Goal: Task Accomplishment & Management: Use online tool/utility

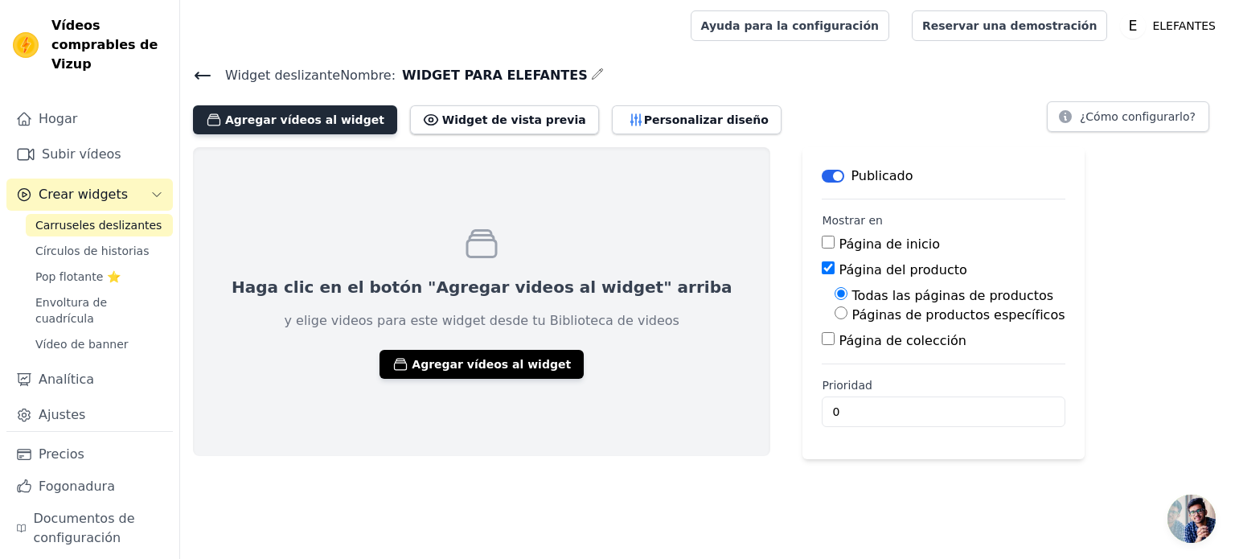
click at [257, 125] on font "Agregar vídeos al widget" at bounding box center [304, 119] width 159 height 13
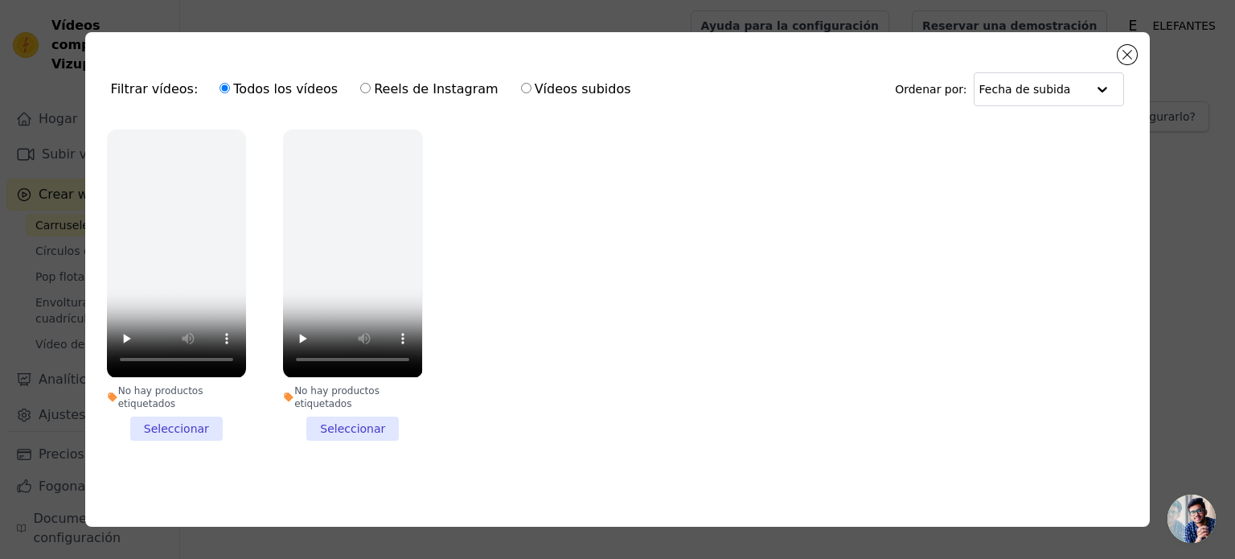
click at [165, 427] on li "No hay productos etiquetados Seleccionar" at bounding box center [176, 284] width 139 height 310
click at [0, 0] on input "No hay productos etiquetados Seleccionar" at bounding box center [0, 0] width 0 height 0
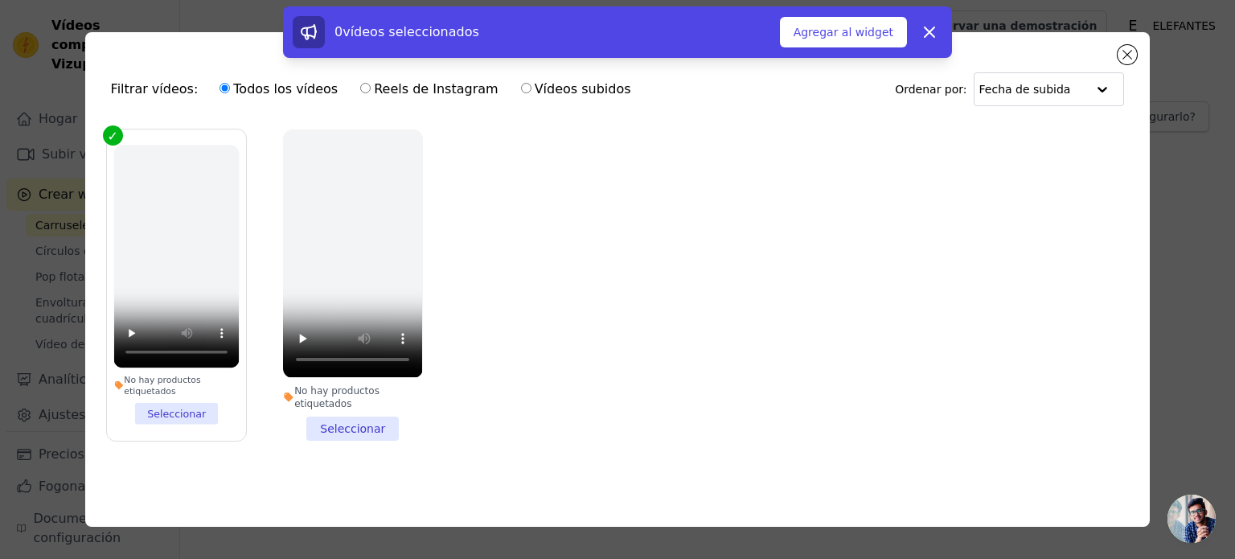
click at [392, 424] on li "No hay productos etiquetados Seleccionar" at bounding box center [352, 284] width 139 height 310
click at [0, 0] on input "No hay productos etiquetados Seleccionar" at bounding box center [0, 0] width 0 height 0
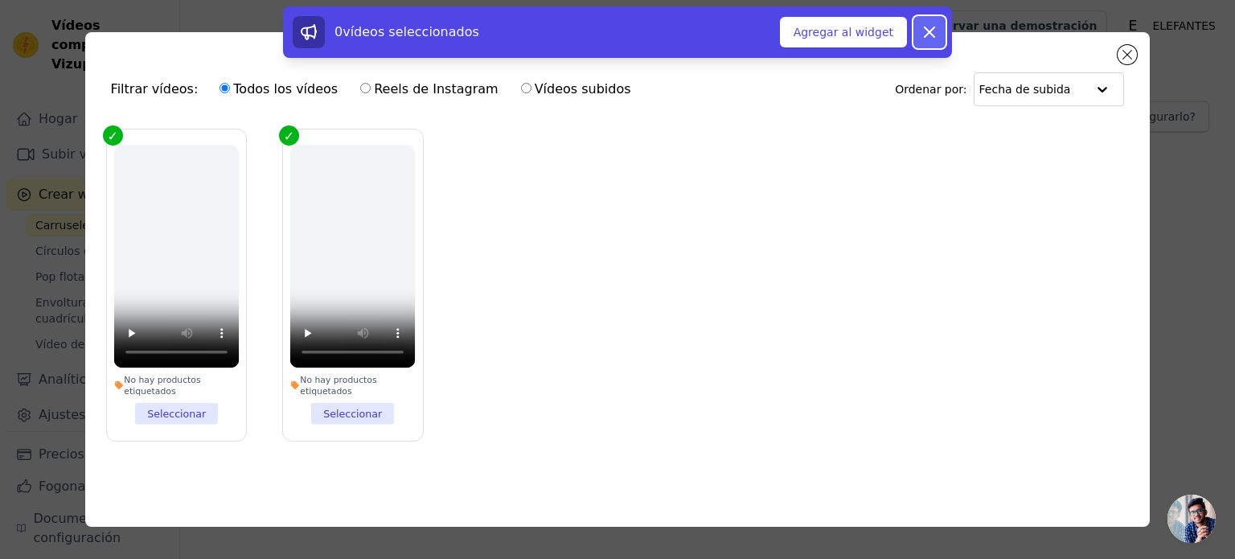
click at [927, 40] on icon at bounding box center [929, 32] width 19 height 19
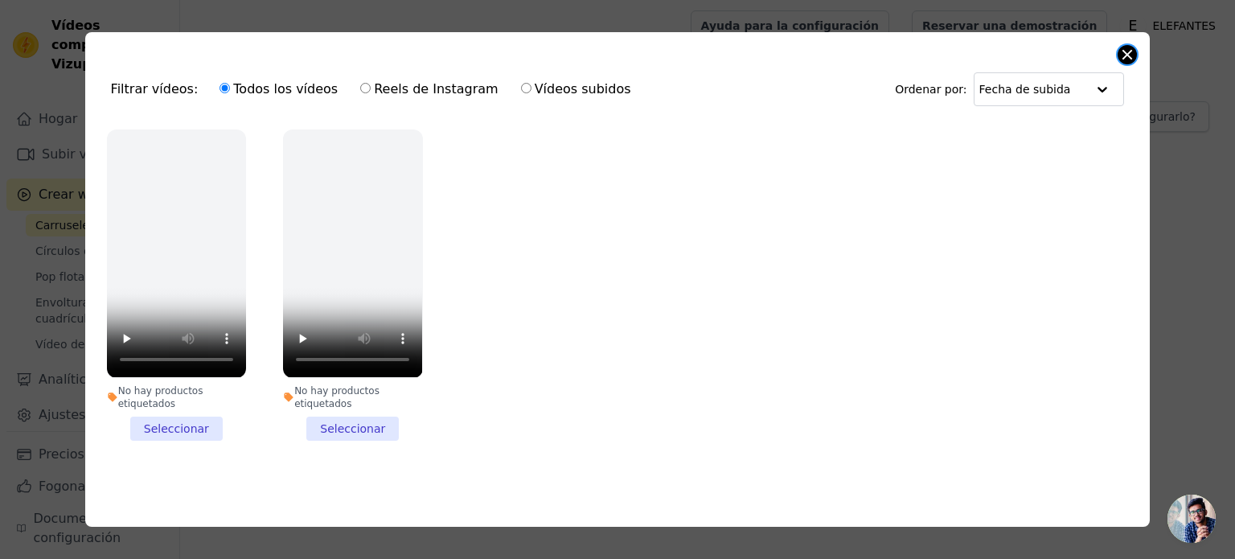
click at [1118, 53] on div "Filtrar vídeos: Todos los vídeos Reels de Instagram Vídeos subidos Ordenar por:…" at bounding box center [618, 279] width 1066 height 494
click at [1124, 53] on button "Cerrar modal" at bounding box center [1127, 54] width 19 height 19
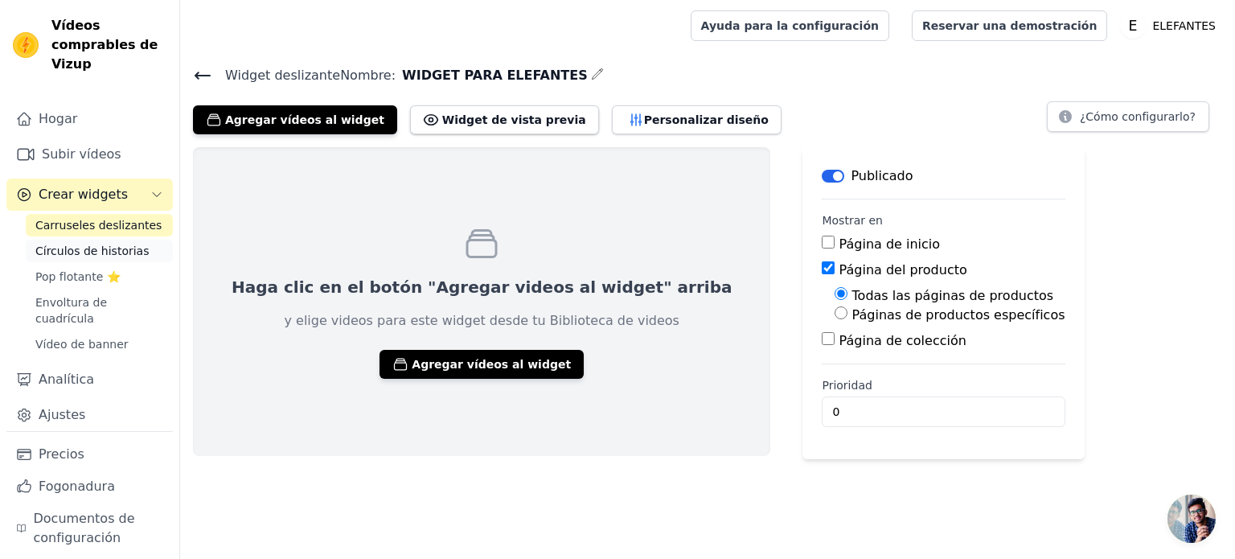
click at [90, 244] on font "Círculos de historias" at bounding box center [91, 250] width 113 height 13
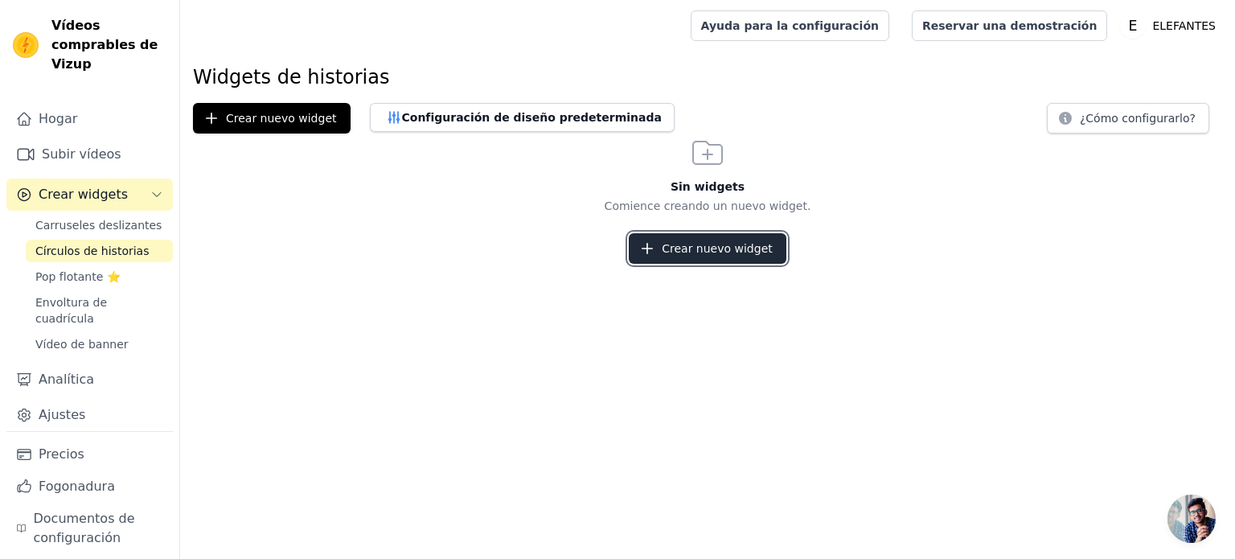
click at [713, 252] on font "Crear nuevo widget" at bounding box center [717, 248] width 111 height 13
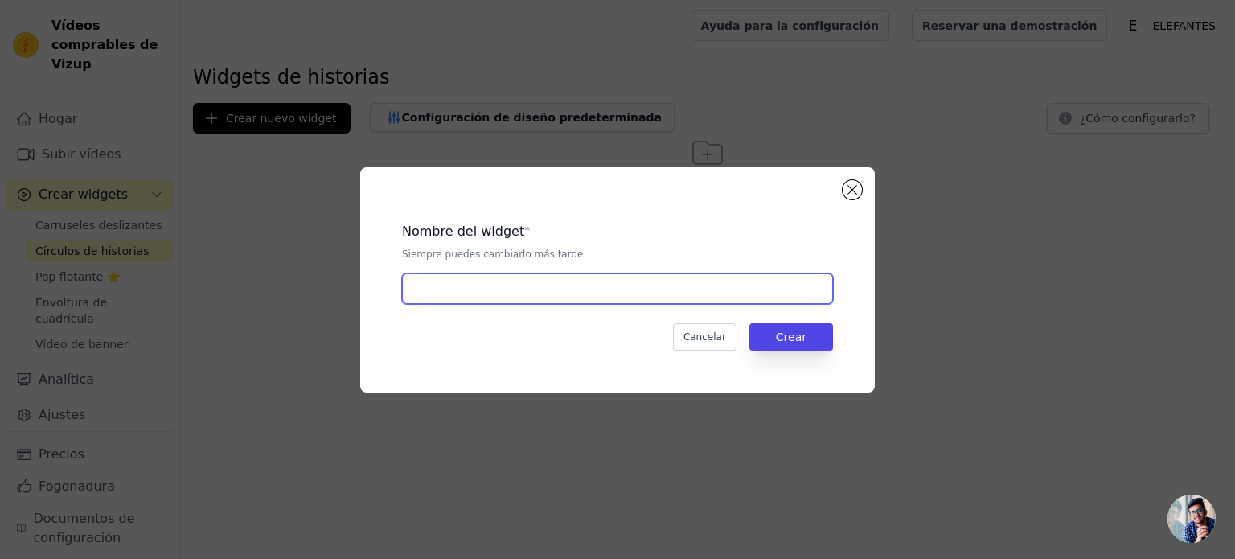
click at [531, 295] on input "text" at bounding box center [617, 288] width 431 height 31
type input "WIDGET PARA ELEPHANTS"
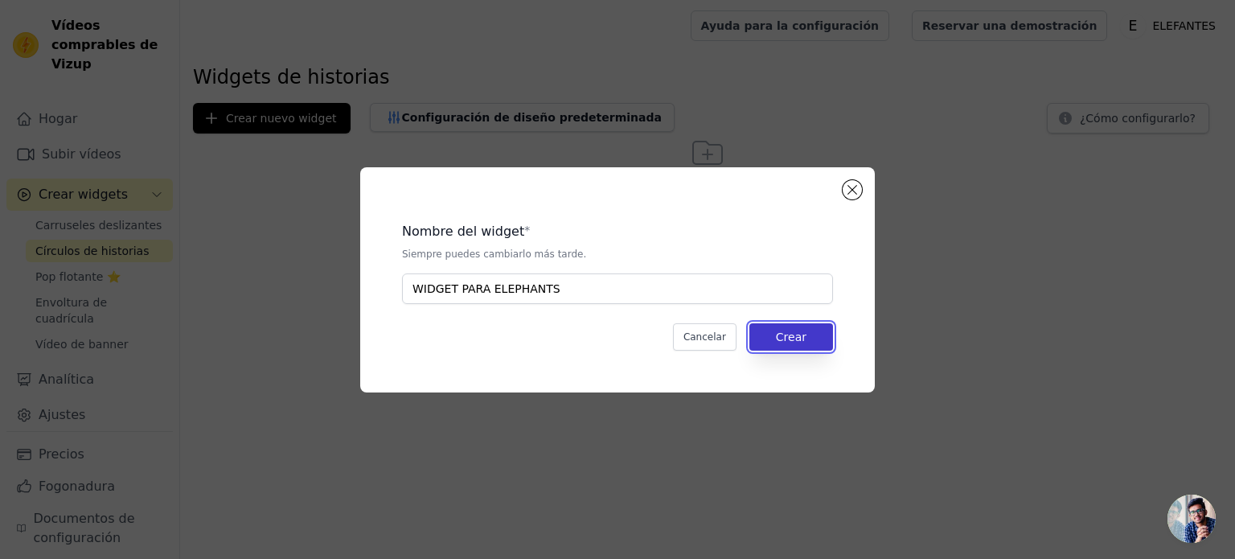
click at [782, 339] on font "Crear" at bounding box center [791, 337] width 31 height 13
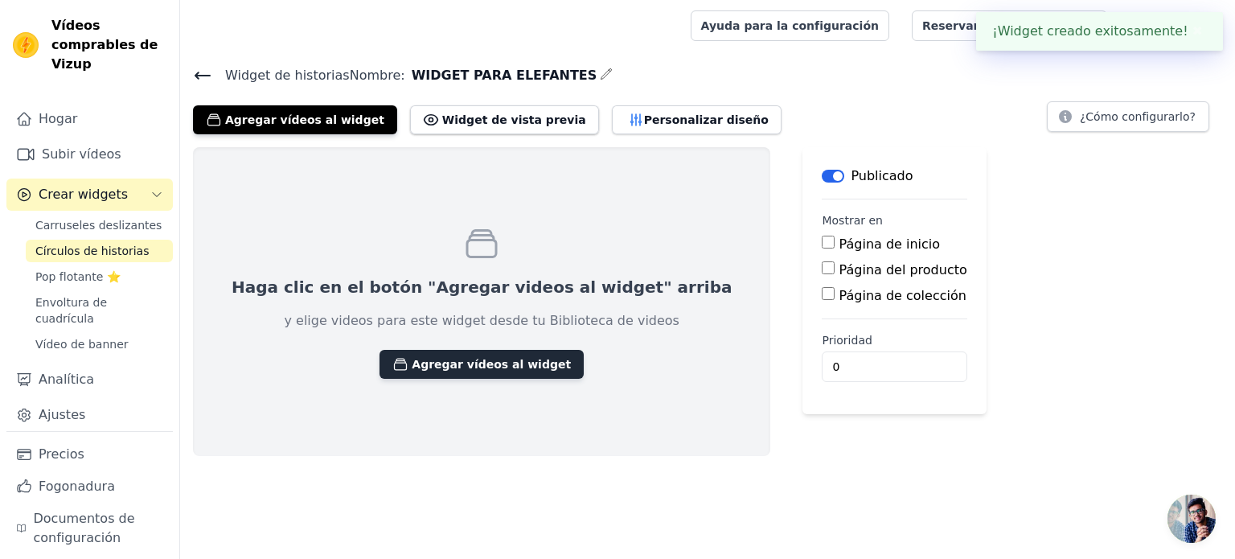
click at [442, 372] on button "Agregar vídeos al widget" at bounding box center [482, 364] width 204 height 29
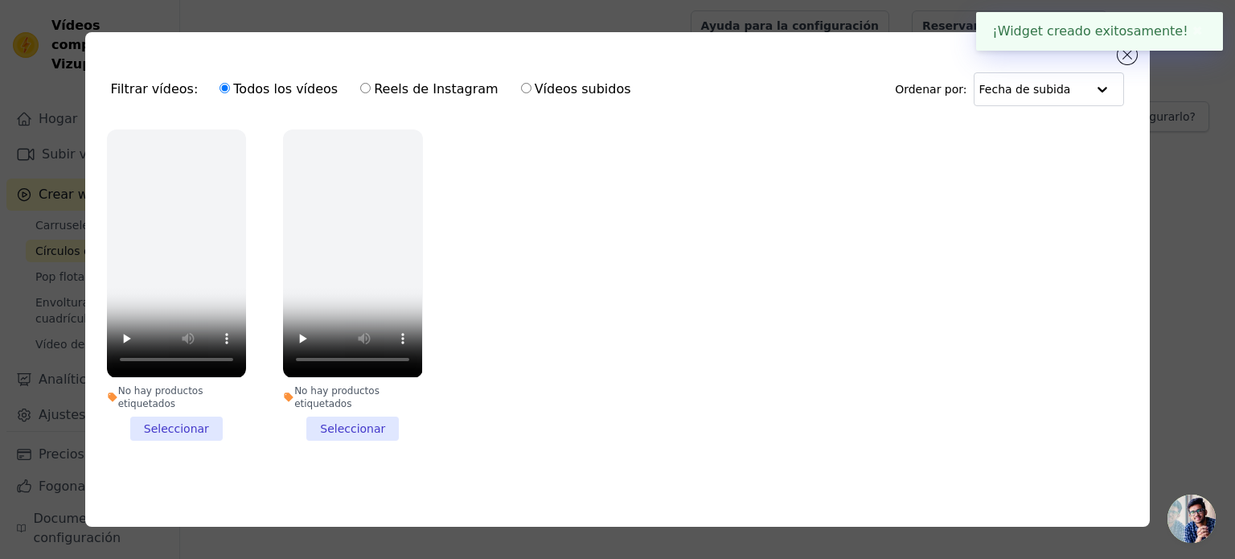
click at [164, 431] on li "No hay productos etiquetados Seleccionar" at bounding box center [176, 284] width 139 height 310
click at [0, 0] on input "No hay productos etiquetados Seleccionar" at bounding box center [0, 0] width 0 height 0
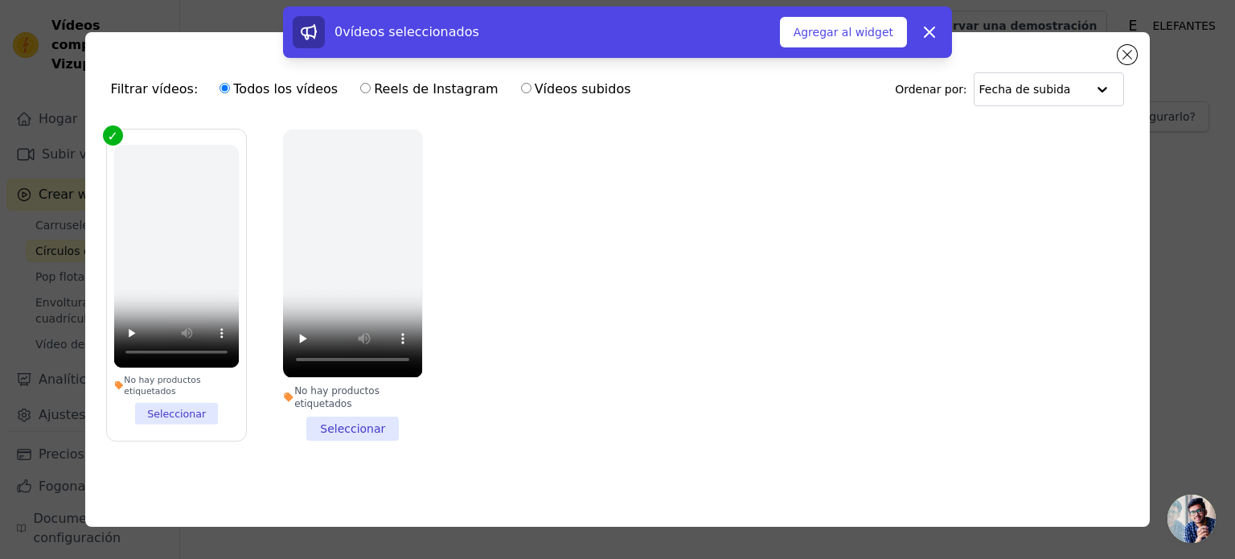
click at [164, 431] on label "No hay productos etiquetados Seleccionar" at bounding box center [176, 285] width 141 height 312
click at [0, 0] on input "No hay productos etiquetados Seleccionar" at bounding box center [0, 0] width 0 height 0
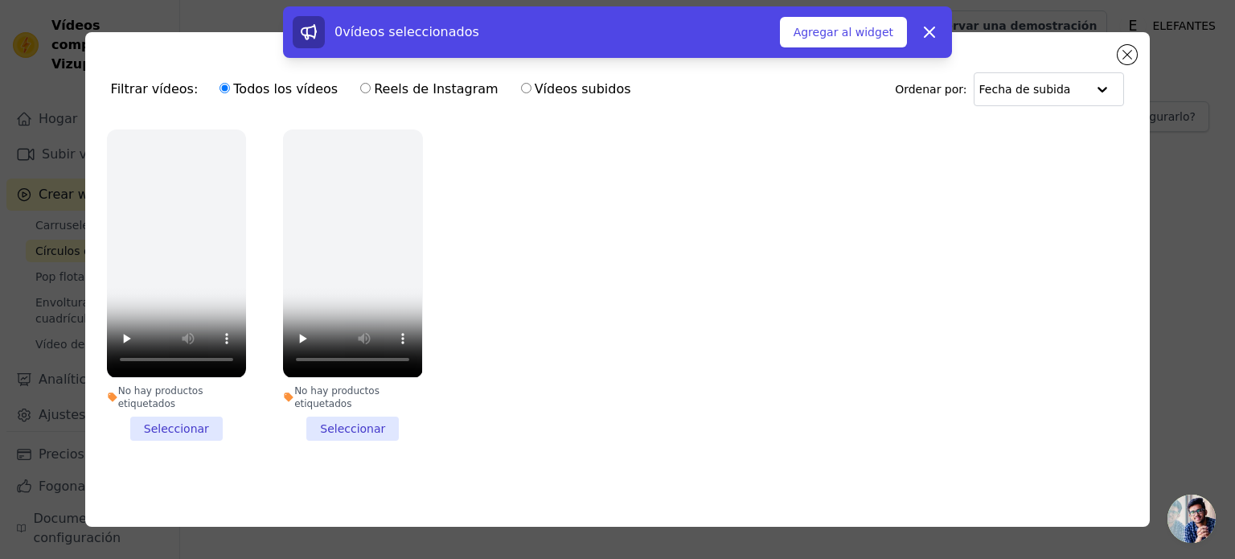
click at [164, 431] on li "No hay productos etiquetados Seleccionar" at bounding box center [176, 284] width 139 height 310
click at [0, 0] on input "No hay productos etiquetados Seleccionar" at bounding box center [0, 0] width 0 height 0
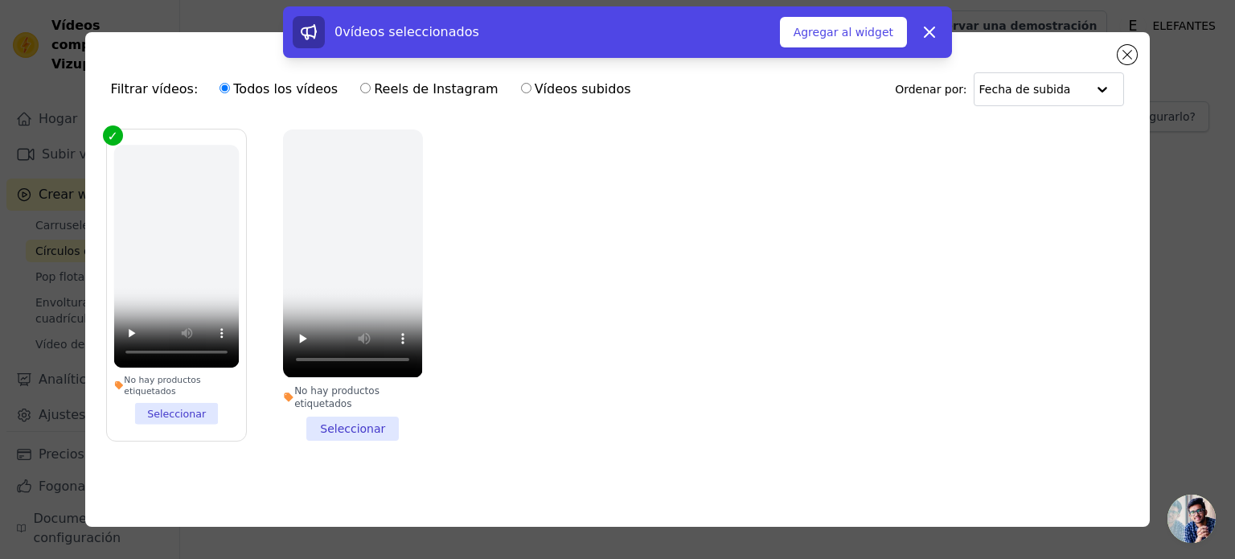
click at [169, 424] on label "No hay productos etiquetados Seleccionar" at bounding box center [176, 285] width 141 height 312
click at [0, 0] on input "No hay productos etiquetados Seleccionar" at bounding box center [0, 0] width 0 height 0
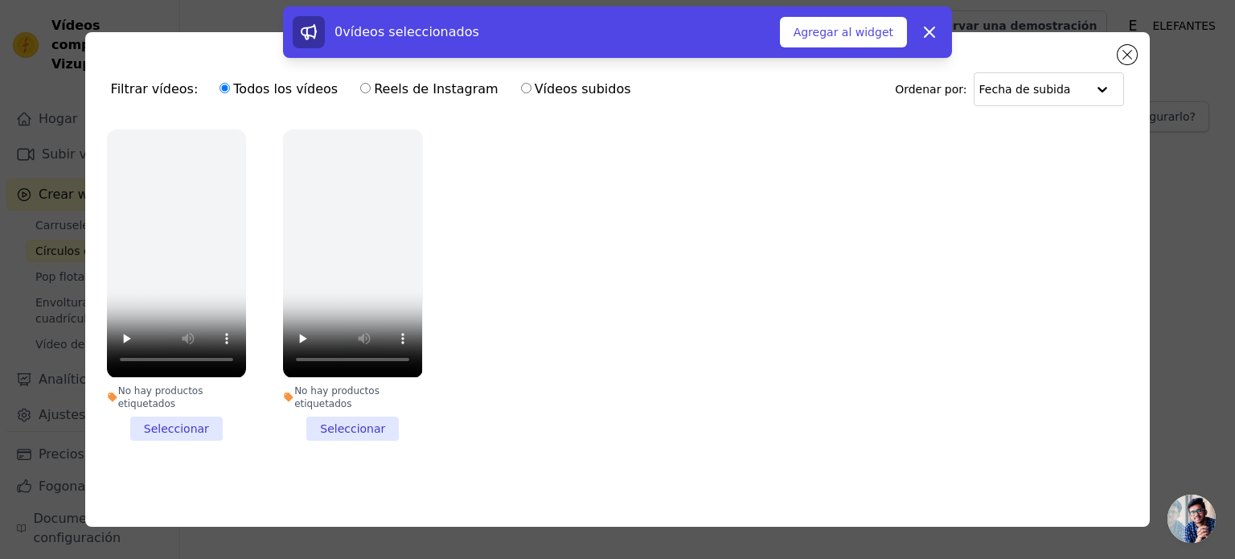
click at [315, 417] on li "No hay productos etiquetados Seleccionar" at bounding box center [352, 284] width 139 height 310
click at [0, 0] on input "No hay productos etiquetados Seleccionar" at bounding box center [0, 0] width 0 height 0
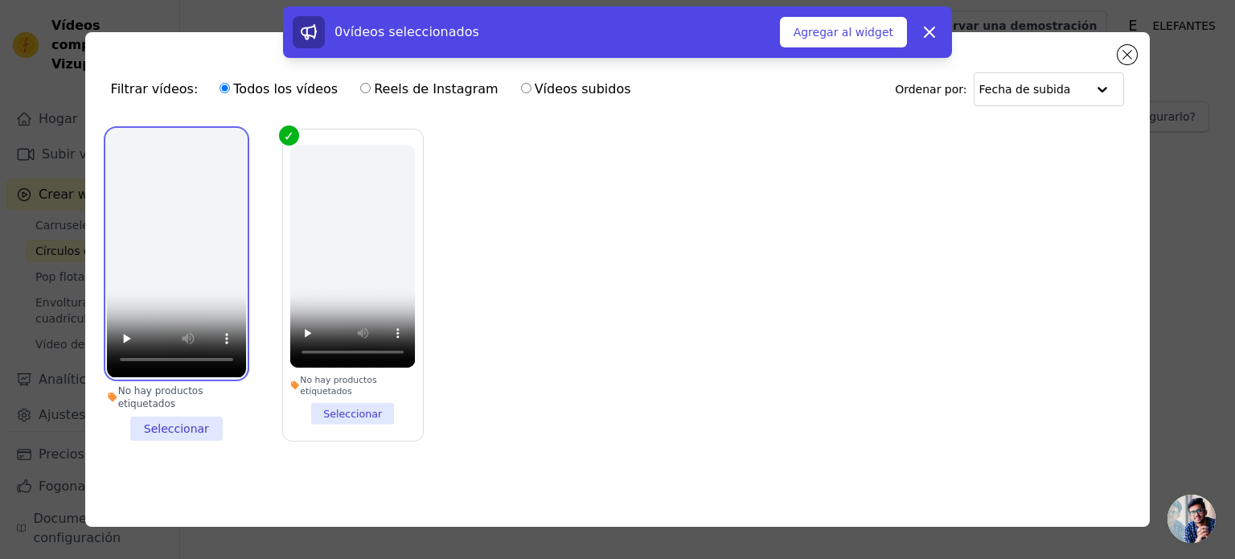
click at [113, 147] on video at bounding box center [176, 253] width 139 height 248
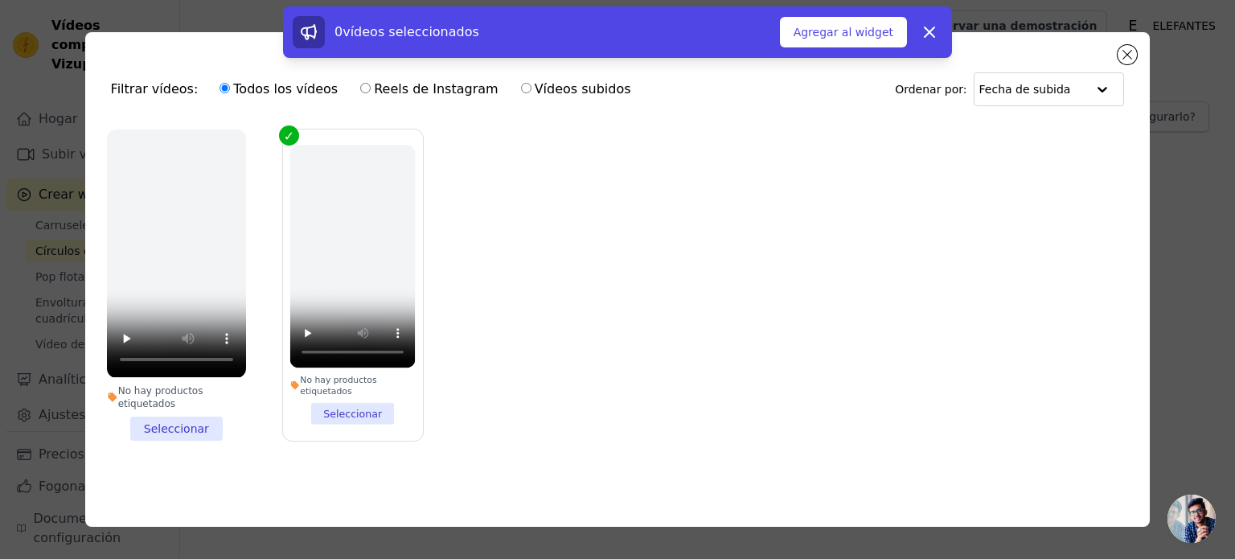
click at [167, 424] on li "No hay productos etiquetados Seleccionar" at bounding box center [176, 284] width 139 height 310
click at [0, 0] on input "No hay productos etiquetados Seleccionar" at bounding box center [0, 0] width 0 height 0
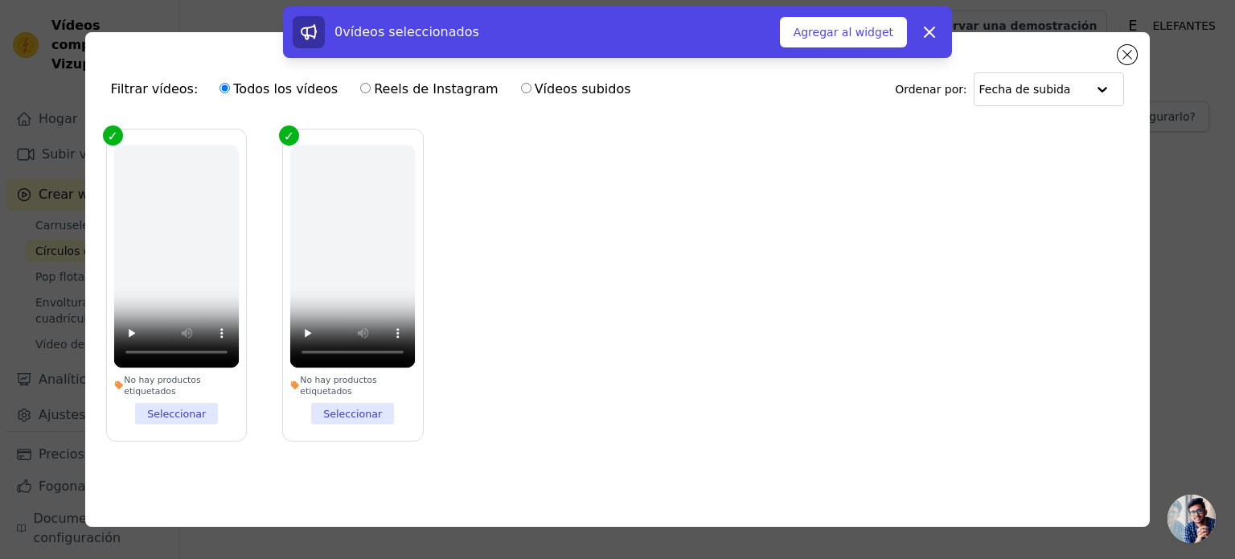
click at [584, 43] on div "0 vídeos seleccionados" at bounding box center [536, 32] width 487 height 32
click at [1081, 76] on input "text" at bounding box center [1034, 89] width 108 height 32
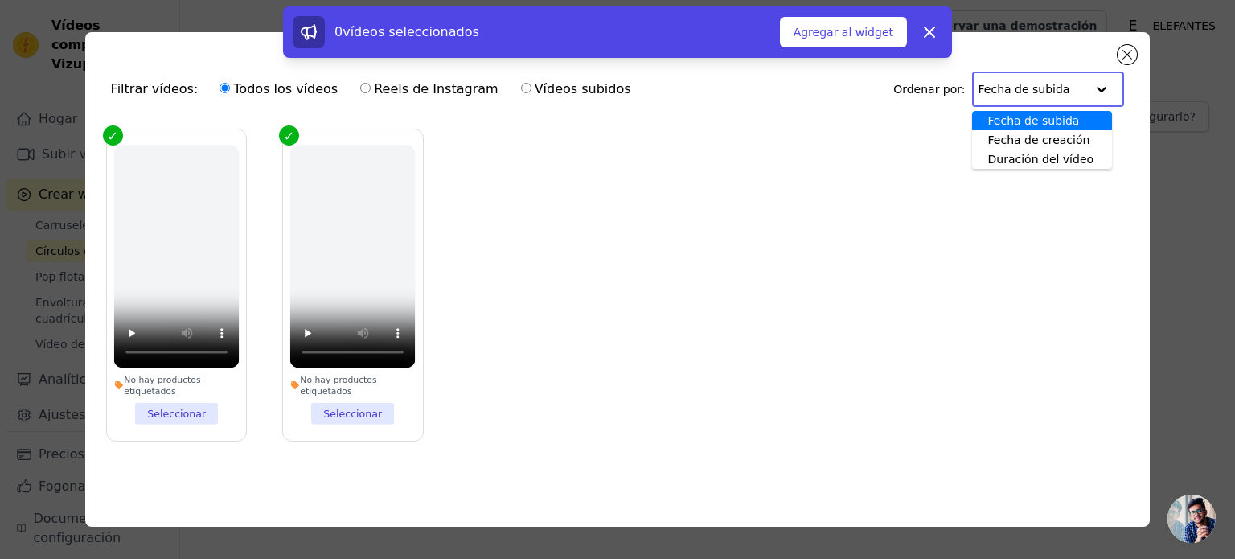
click at [1081, 76] on input "text" at bounding box center [1033, 89] width 108 height 32
click at [1126, 50] on div "0 vídeos seleccionados Agregar al widget Despedir" at bounding box center [617, 35] width 1235 height 58
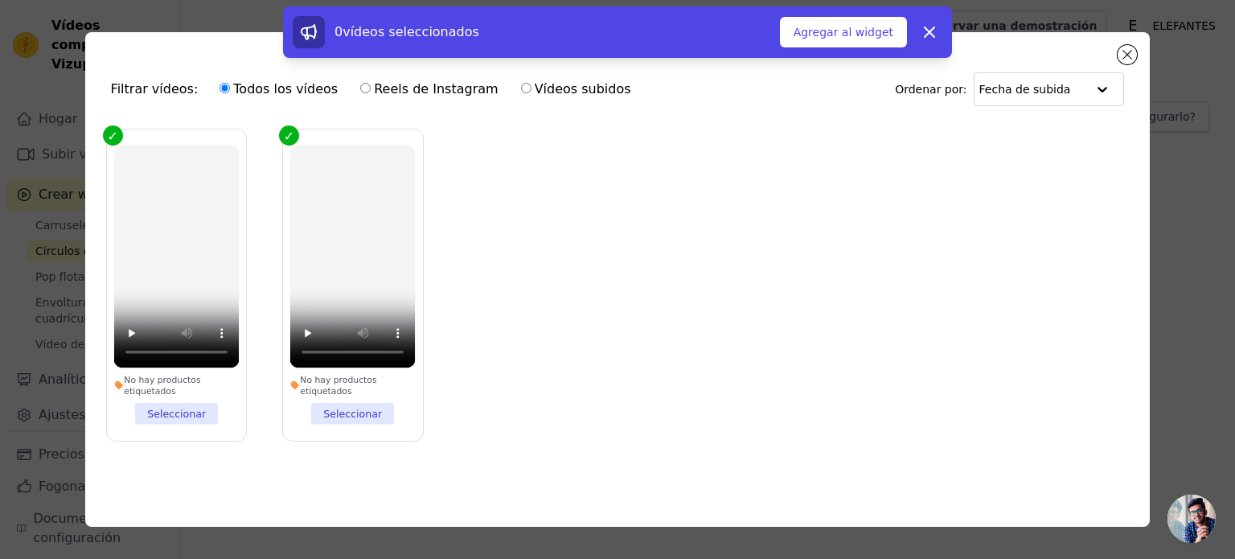
click at [911, 35] on div "0 vídeos seleccionados Agregar al widget Despedir" at bounding box center [618, 32] width 650 height 32
click at [921, 39] on icon at bounding box center [929, 32] width 19 height 19
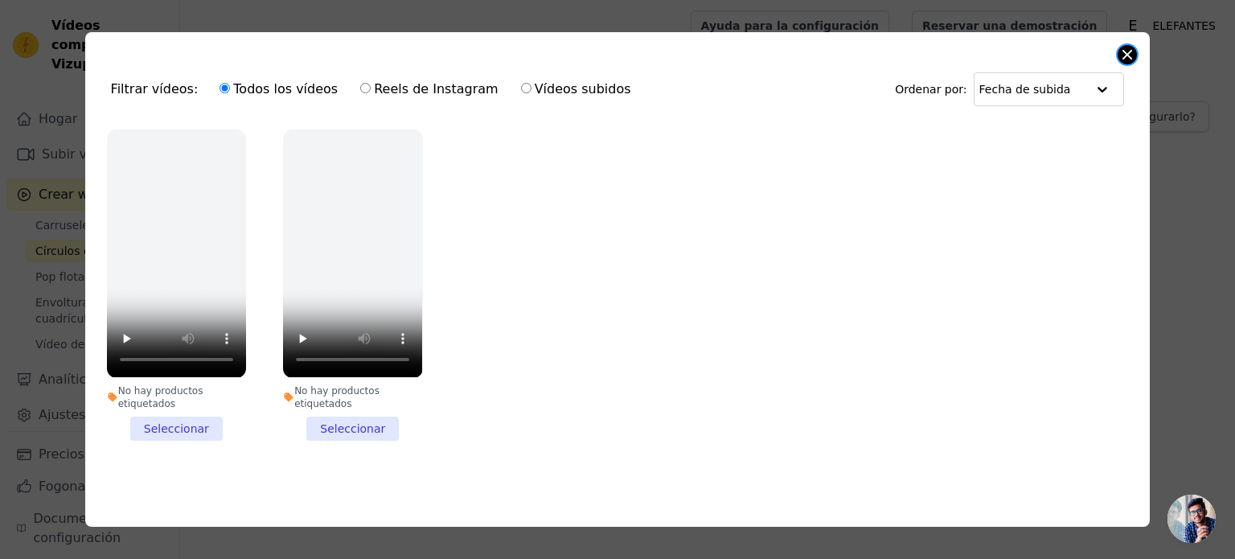
click at [1136, 53] on button "Cerrar modal" at bounding box center [1127, 54] width 19 height 19
